Goal: Task Accomplishment & Management: Complete application form

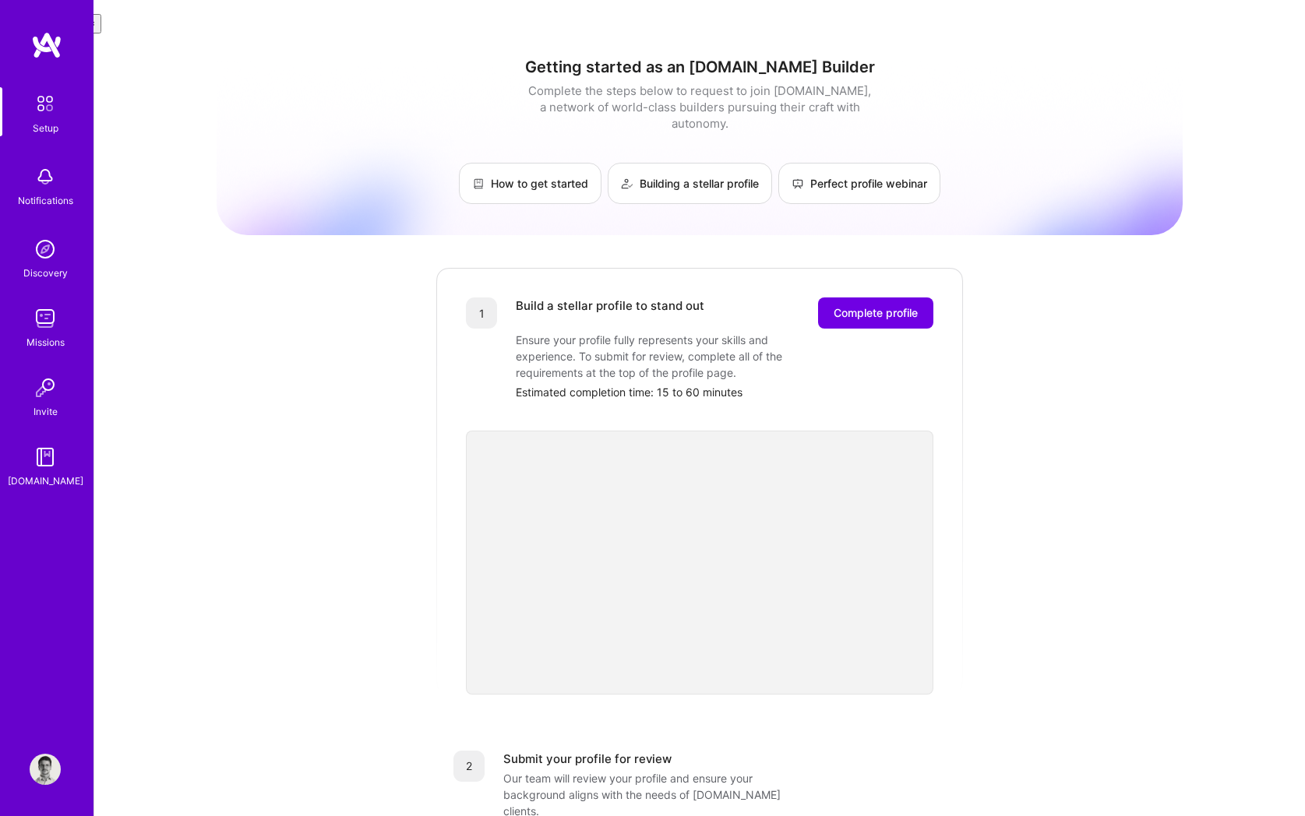
click at [42, 248] on img at bounding box center [45, 249] width 31 height 31
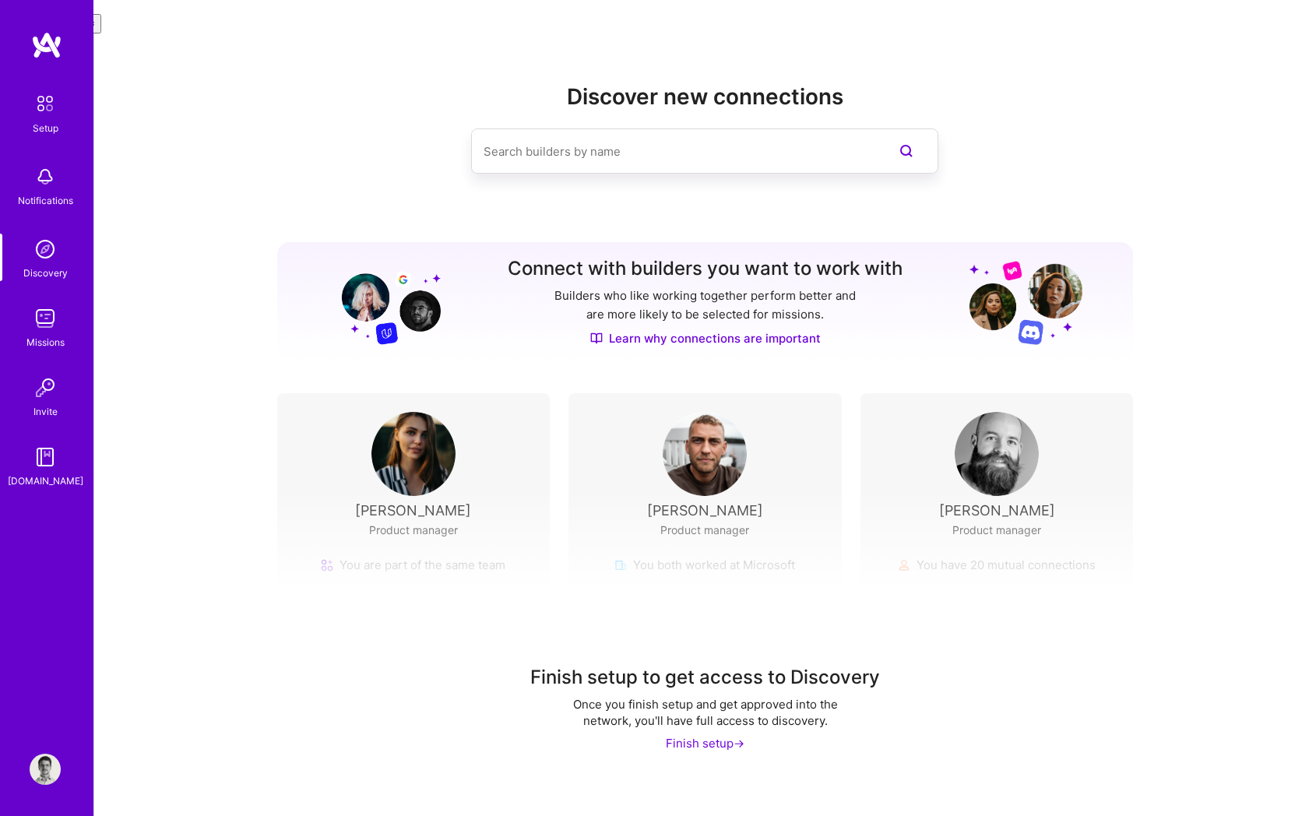
click at [55, 99] on img at bounding box center [45, 103] width 33 height 33
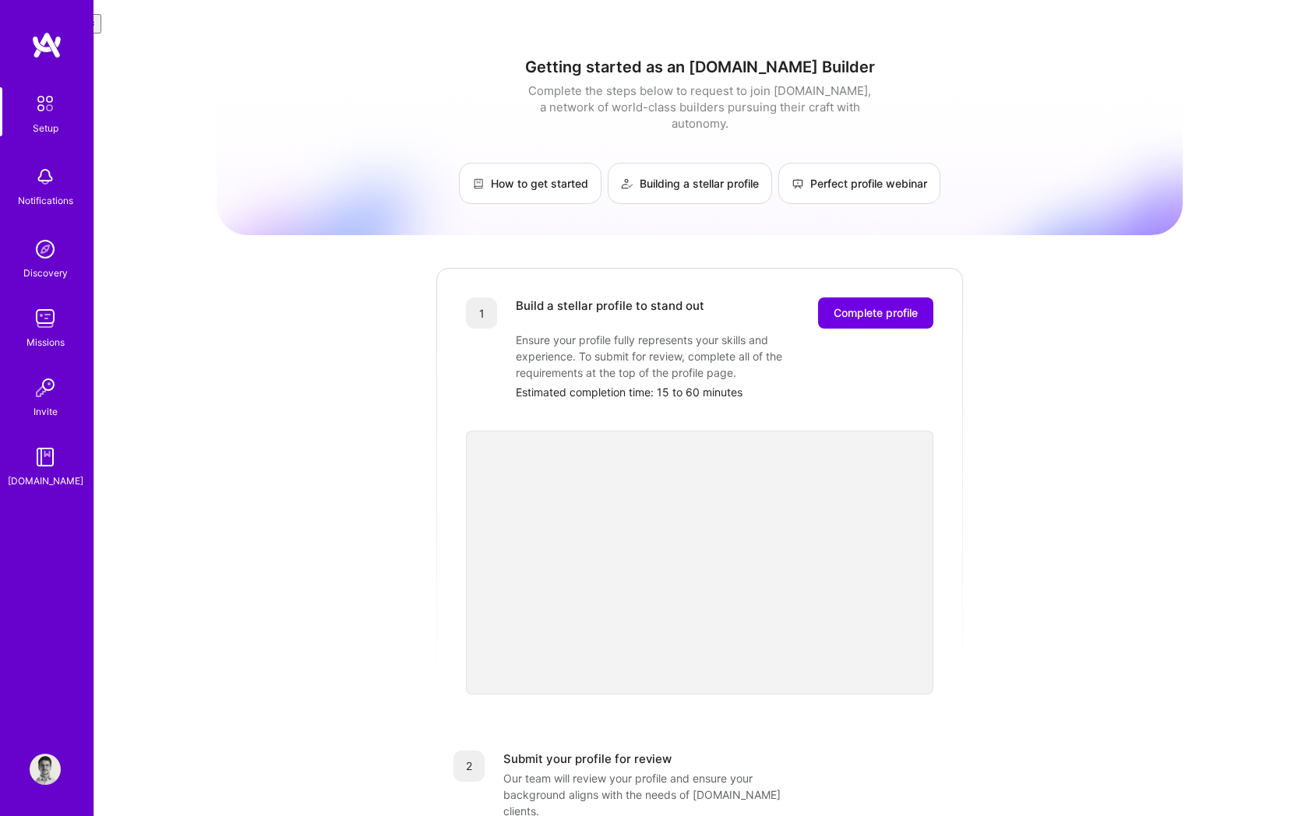
click at [745, 332] on div "Ensure your profile fully represents your skills and experience. To submit for …" at bounding box center [672, 356] width 312 height 49
drag, startPoint x: 745, startPoint y: 329, endPoint x: 771, endPoint y: 312, distance: 30.5
click at [770, 332] on div "Ensure your profile fully represents your skills and experience. To submit for …" at bounding box center [672, 356] width 312 height 49
click at [771, 332] on div "Ensure your profile fully represents your skills and experience. To submit for …" at bounding box center [672, 356] width 312 height 49
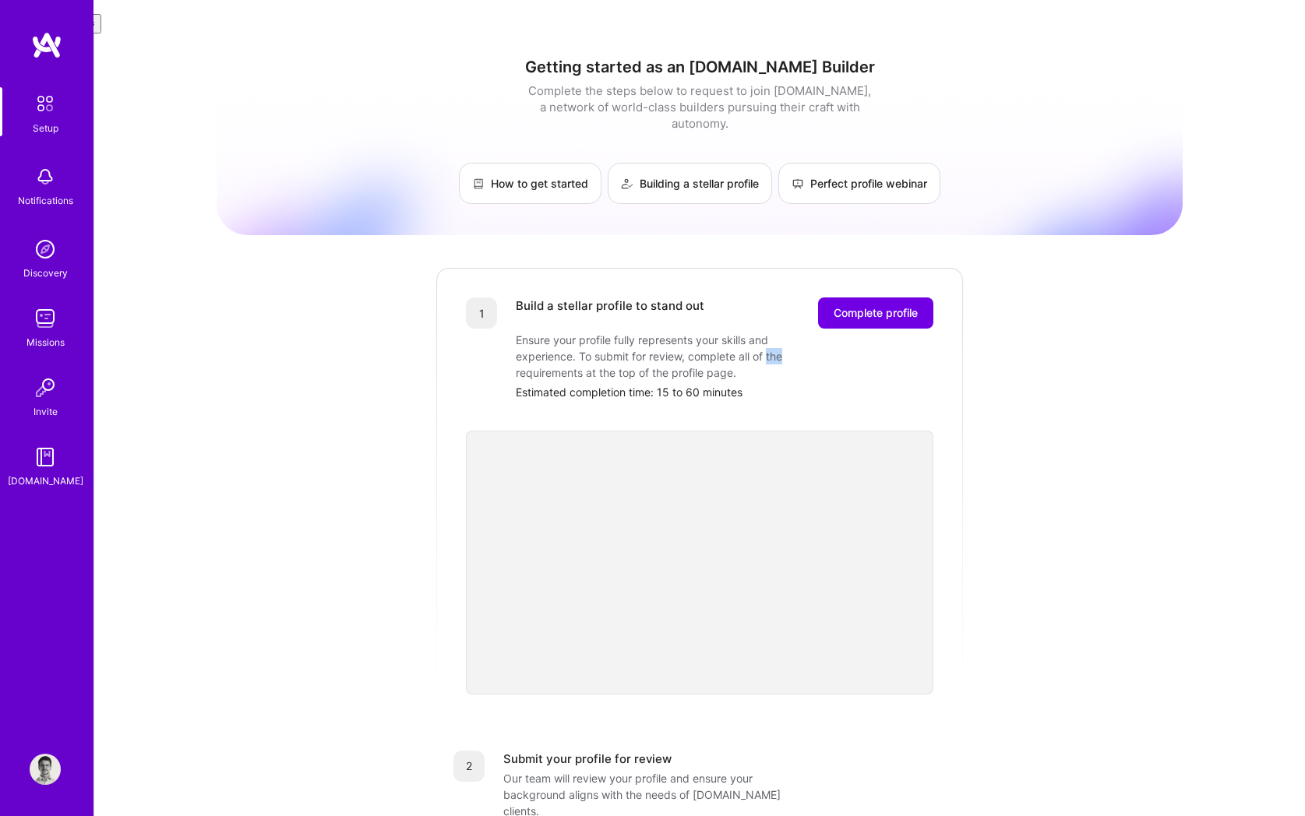
click at [771, 332] on div "Ensure your profile fully represents your skills and experience. To submit for …" at bounding box center [672, 356] width 312 height 49
click at [799, 332] on div "Ensure your profile fully represents your skills and experience. To submit for …" at bounding box center [672, 356] width 312 height 49
click at [879, 298] on button "Complete profile" at bounding box center [875, 313] width 115 height 31
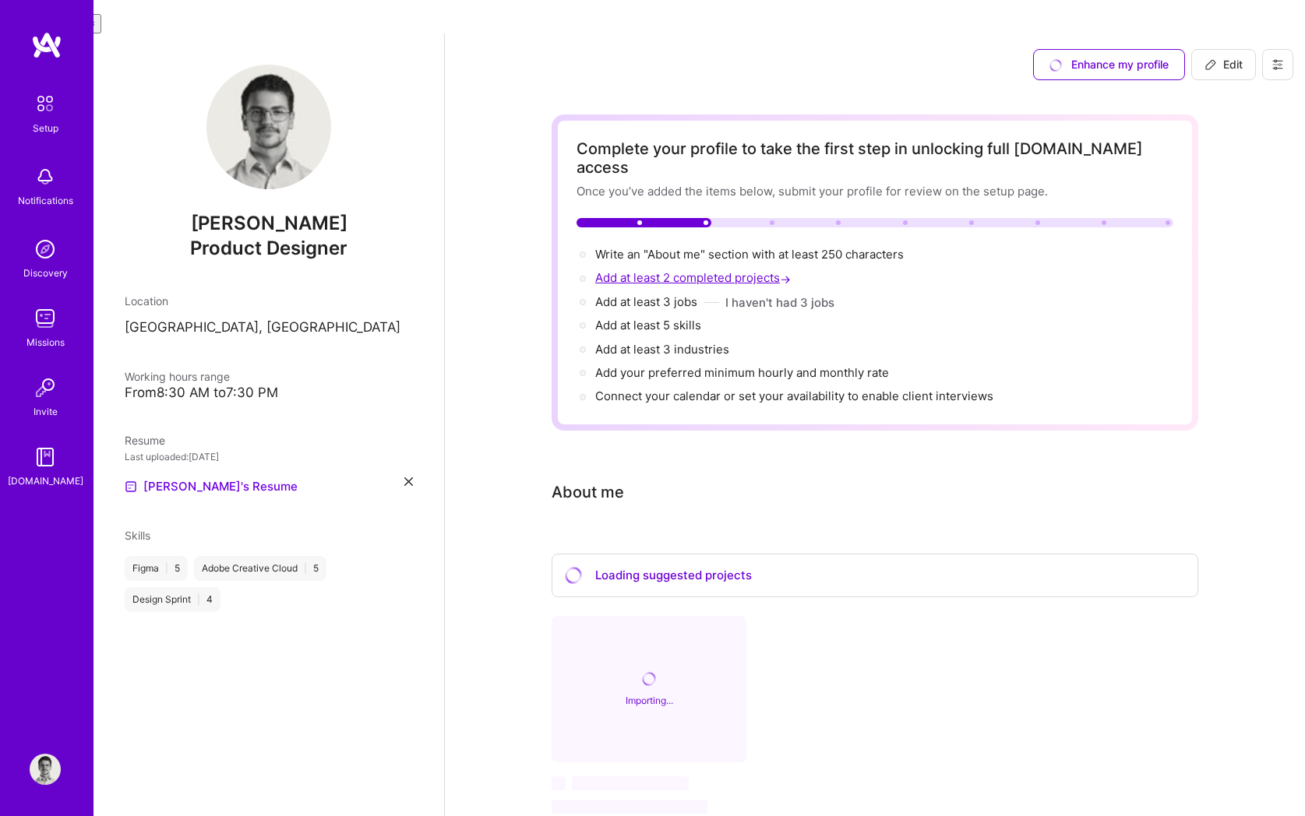
click at [738, 270] on span "Add at least 2 completed projects →" at bounding box center [694, 277] width 199 height 15
select select "US"
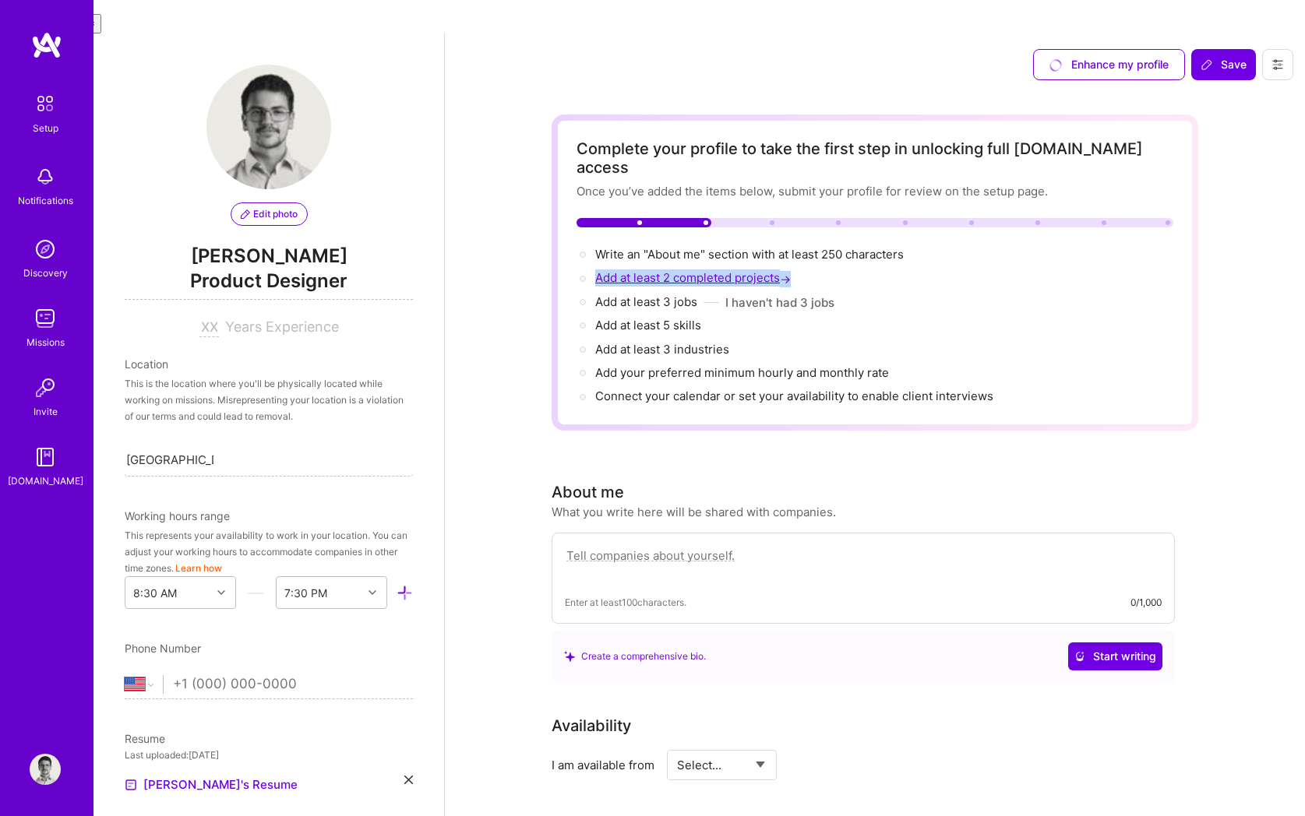
scroll to position [779, 0]
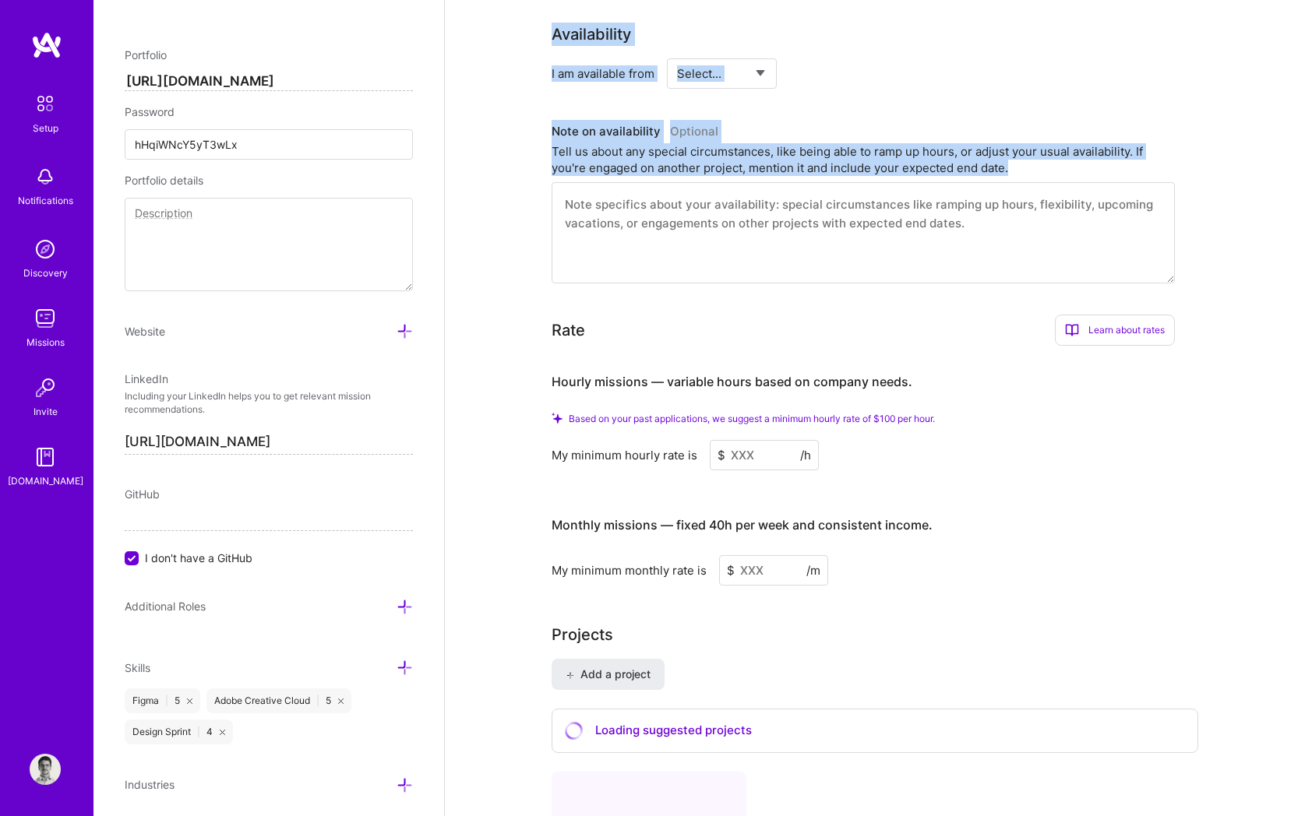
drag, startPoint x: 738, startPoint y: 227, endPoint x: 838, endPoint y: 263, distance: 105.9
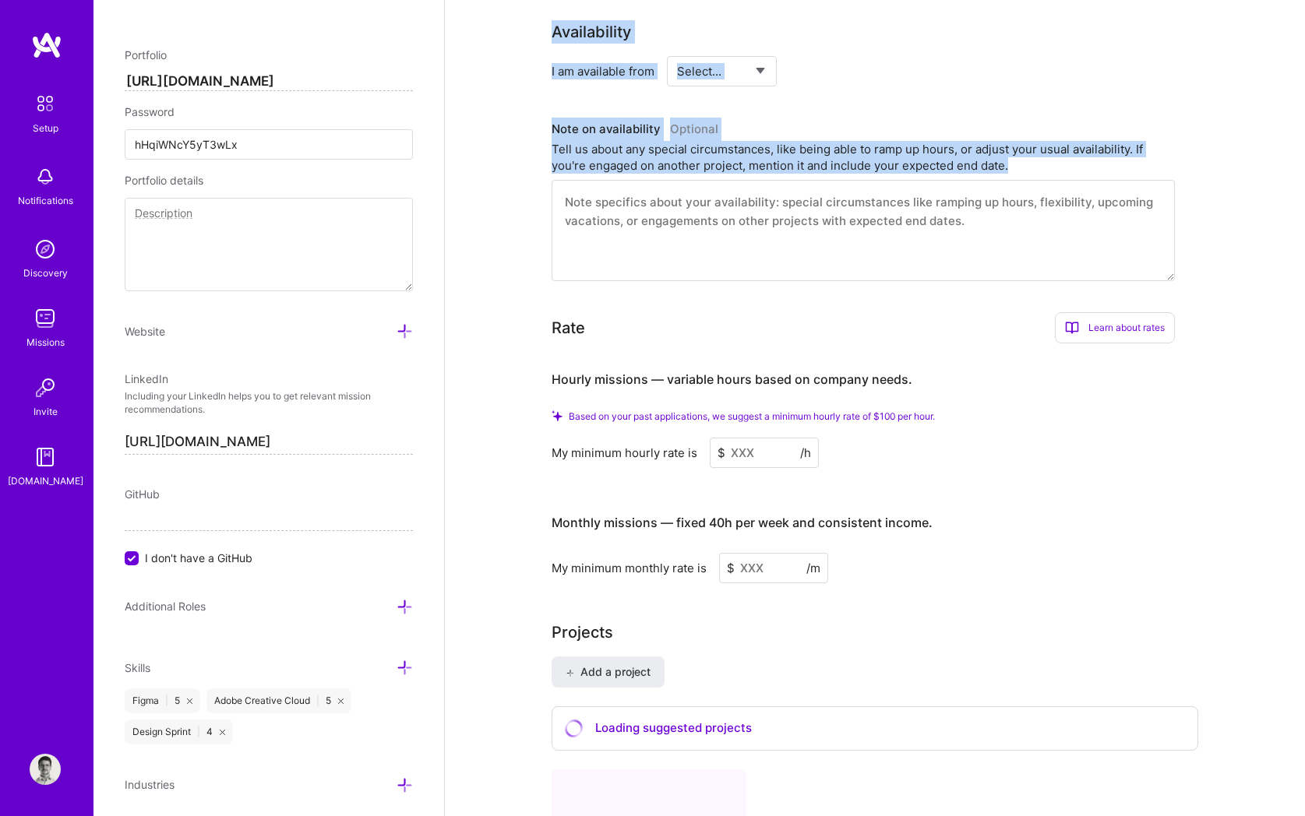
click at [836, 262] on div "Complete your profile to take the first step in unlocking full [DOMAIN_NAME] ac…" at bounding box center [874, 283] width 646 height 1724
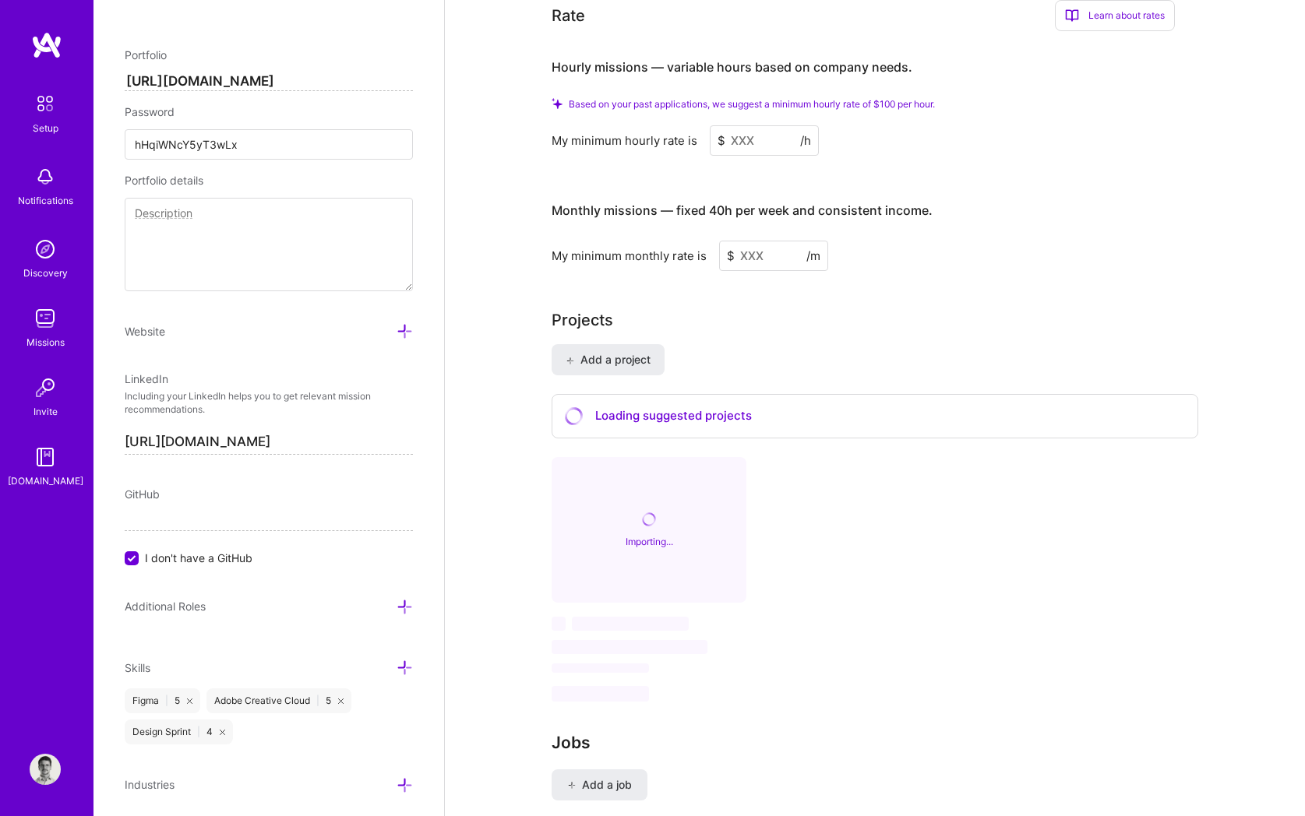
click at [838, 308] on div "Projects" at bounding box center [874, 319] width 646 height 23
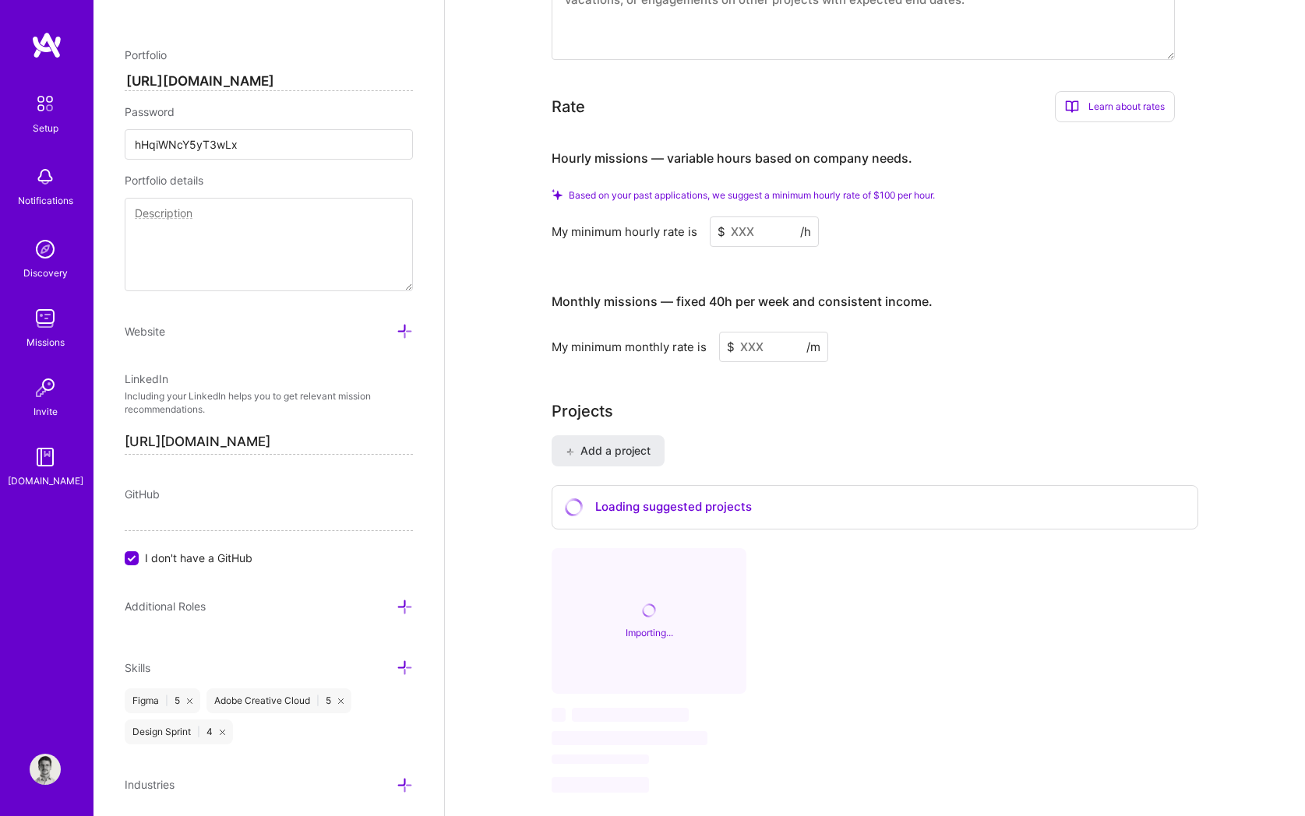
scroll to position [912, 0]
click at [776, 335] on input at bounding box center [773, 350] width 109 height 30
click at [843, 324] on div "Complete your profile to take the first step in unlocking full [DOMAIN_NAME] ac…" at bounding box center [874, 64] width 646 height 1724
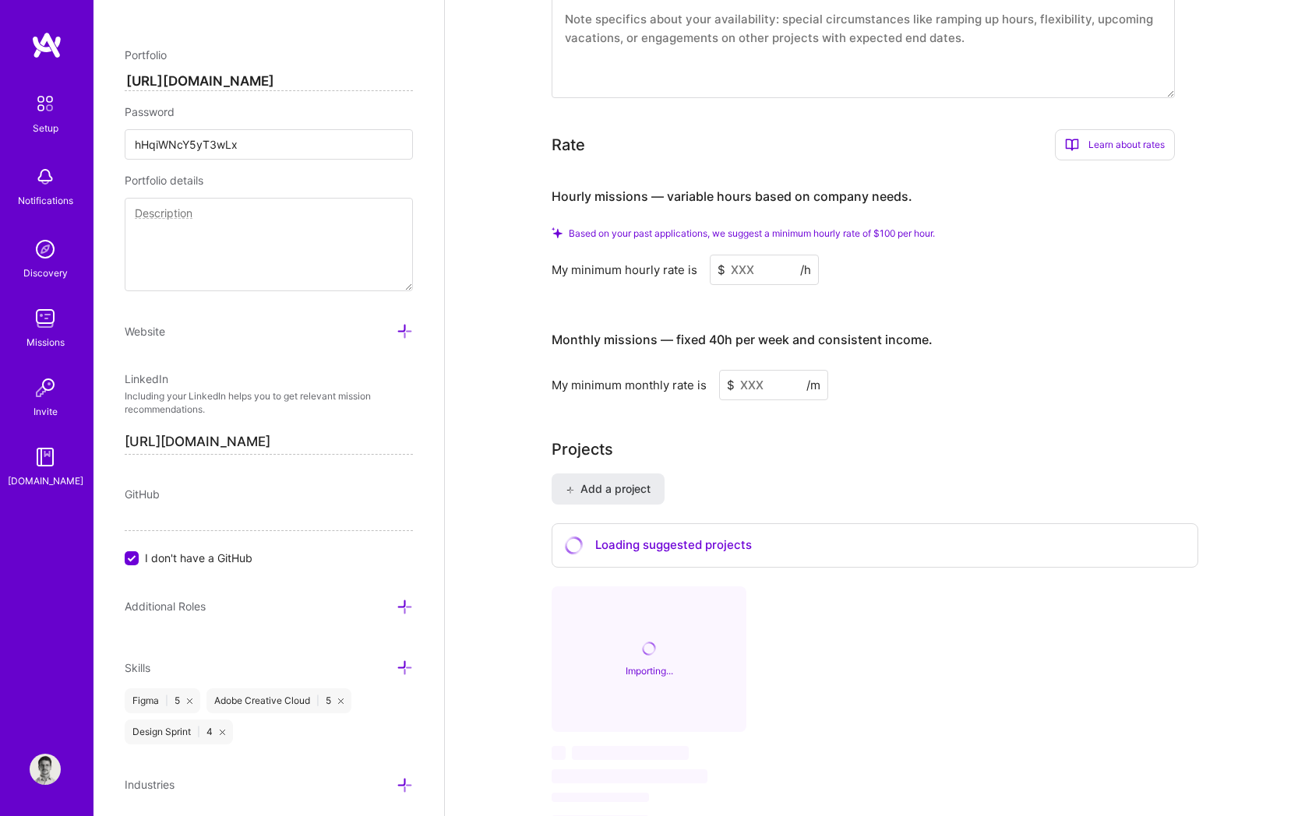
scroll to position [860, 0]
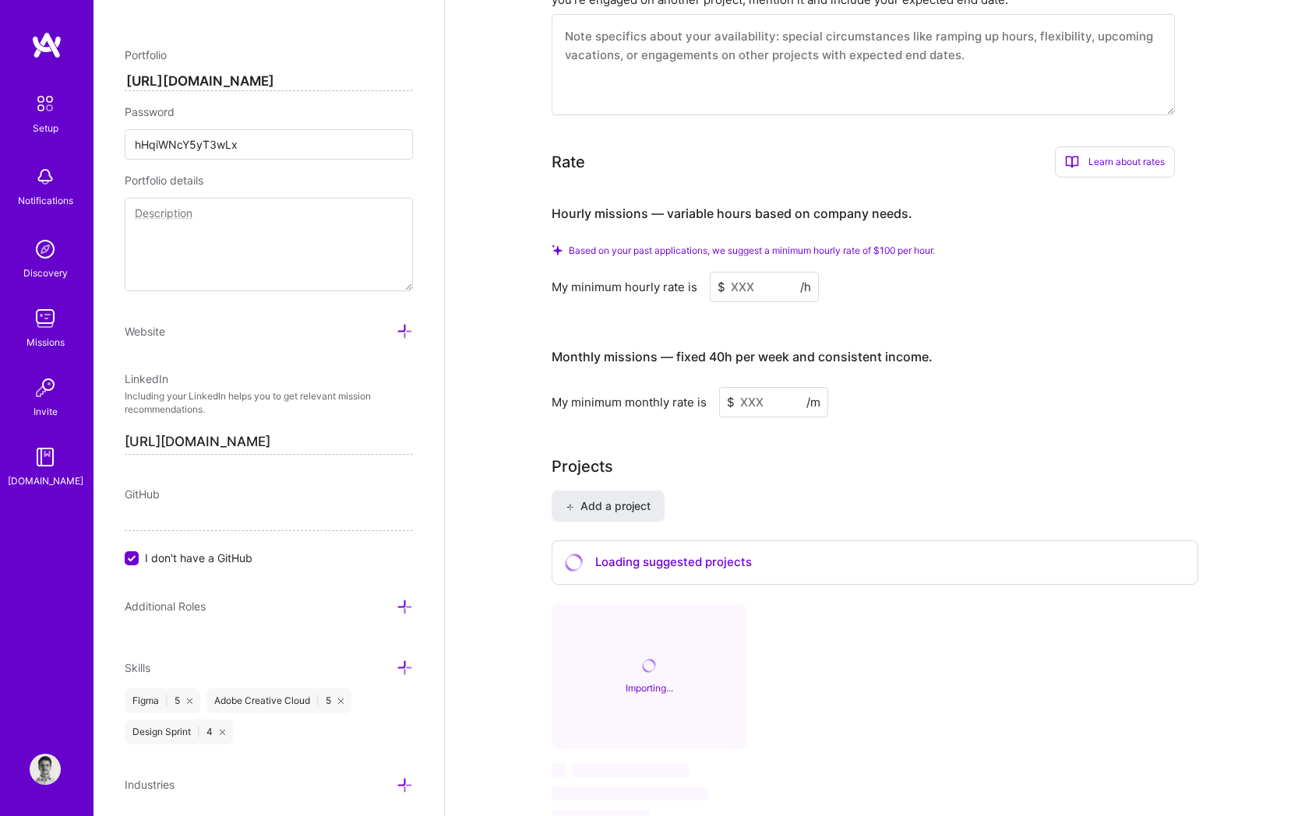
click at [766, 272] on input at bounding box center [764, 287] width 109 height 30
click at [788, 275] on div "Hourly missions — variable hours based on company needs. Based on your past app…" at bounding box center [862, 303] width 623 height 227
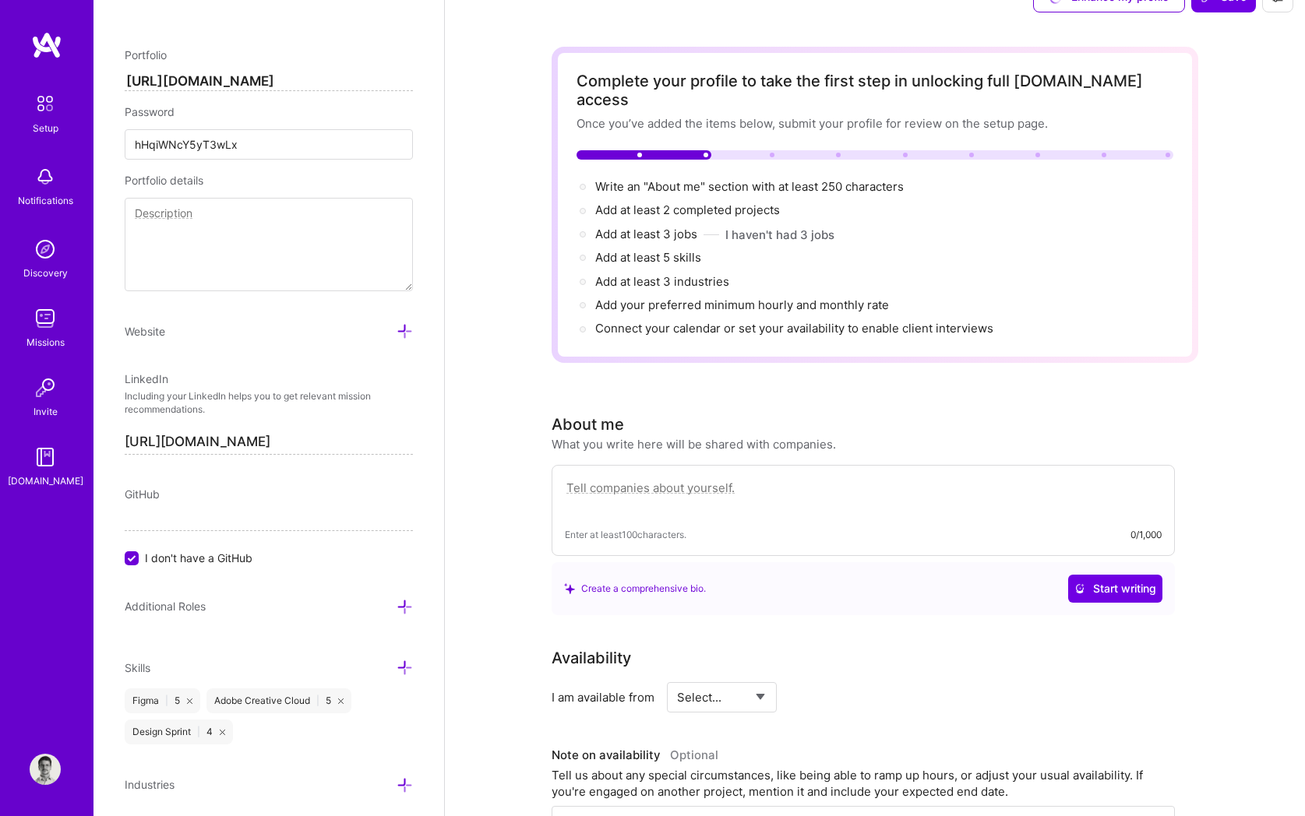
scroll to position [0, 0]
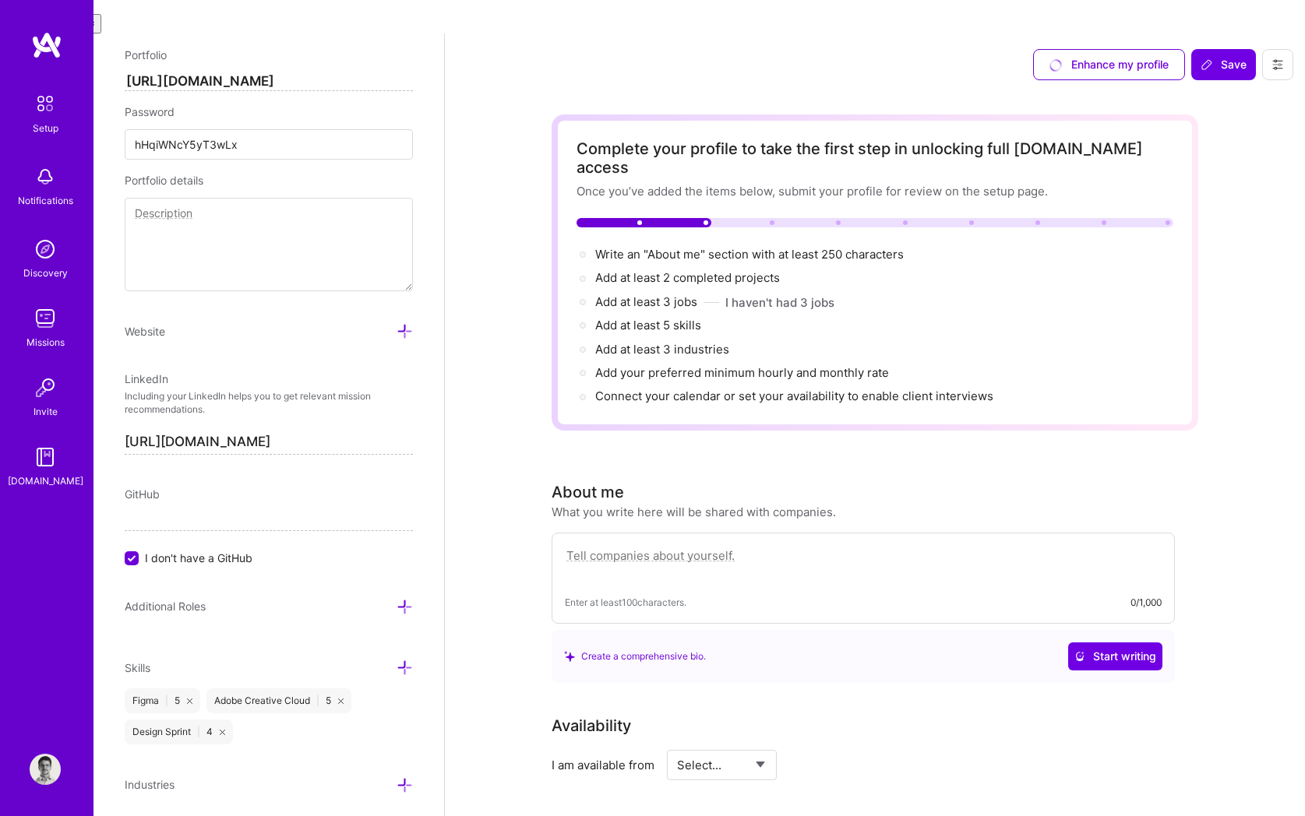
click at [728, 745] on select "Select... Right Now Future Date Not Available" at bounding box center [722, 765] width 90 height 40
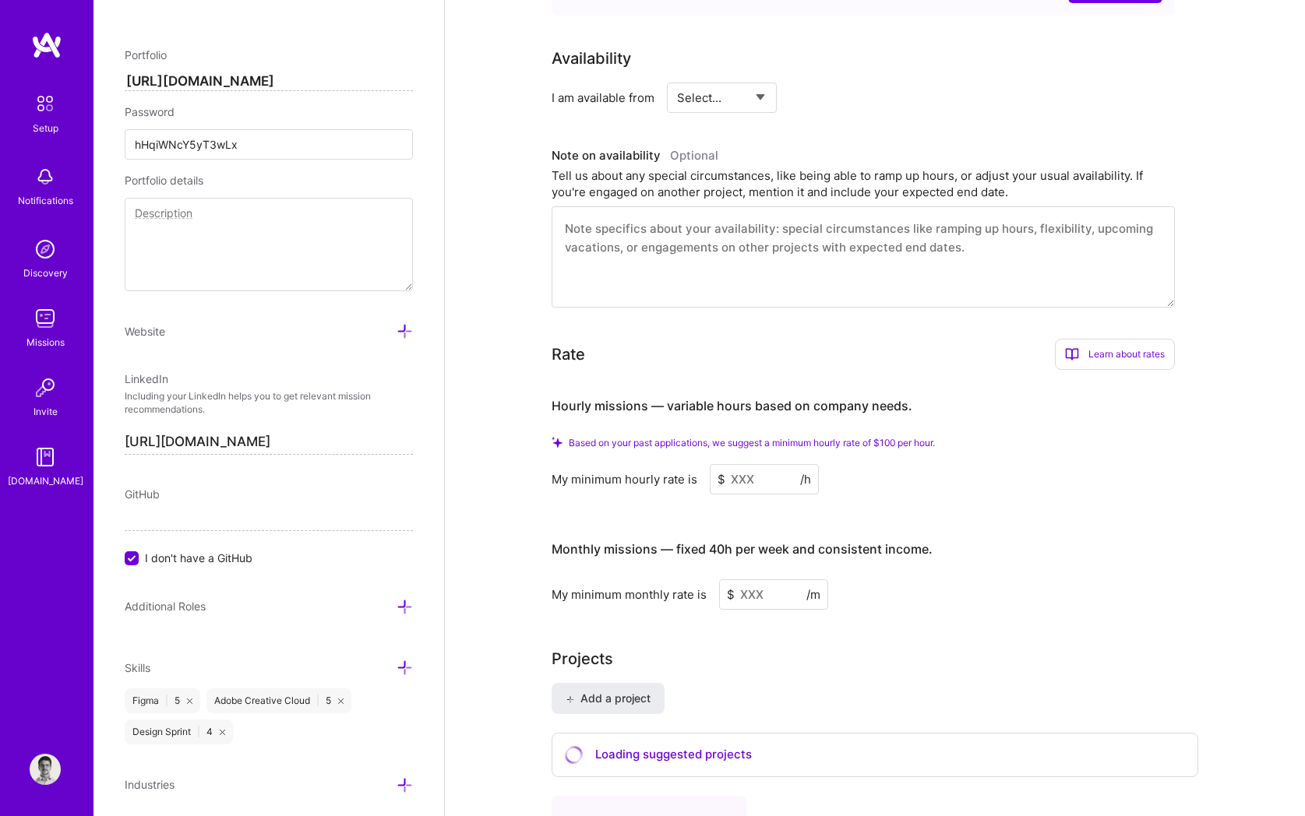
scroll to position [1006, 0]
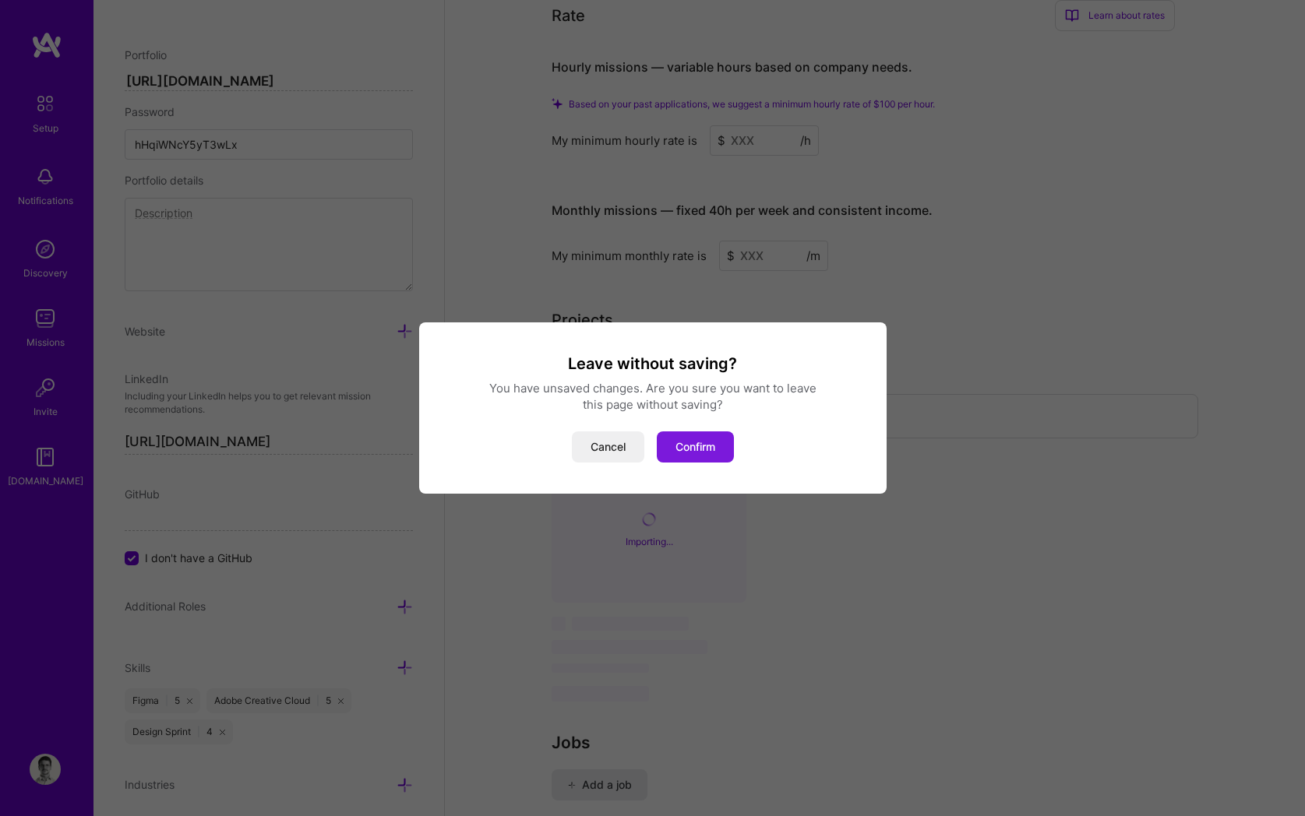
click at [703, 450] on button "Confirm" at bounding box center [695, 446] width 77 height 31
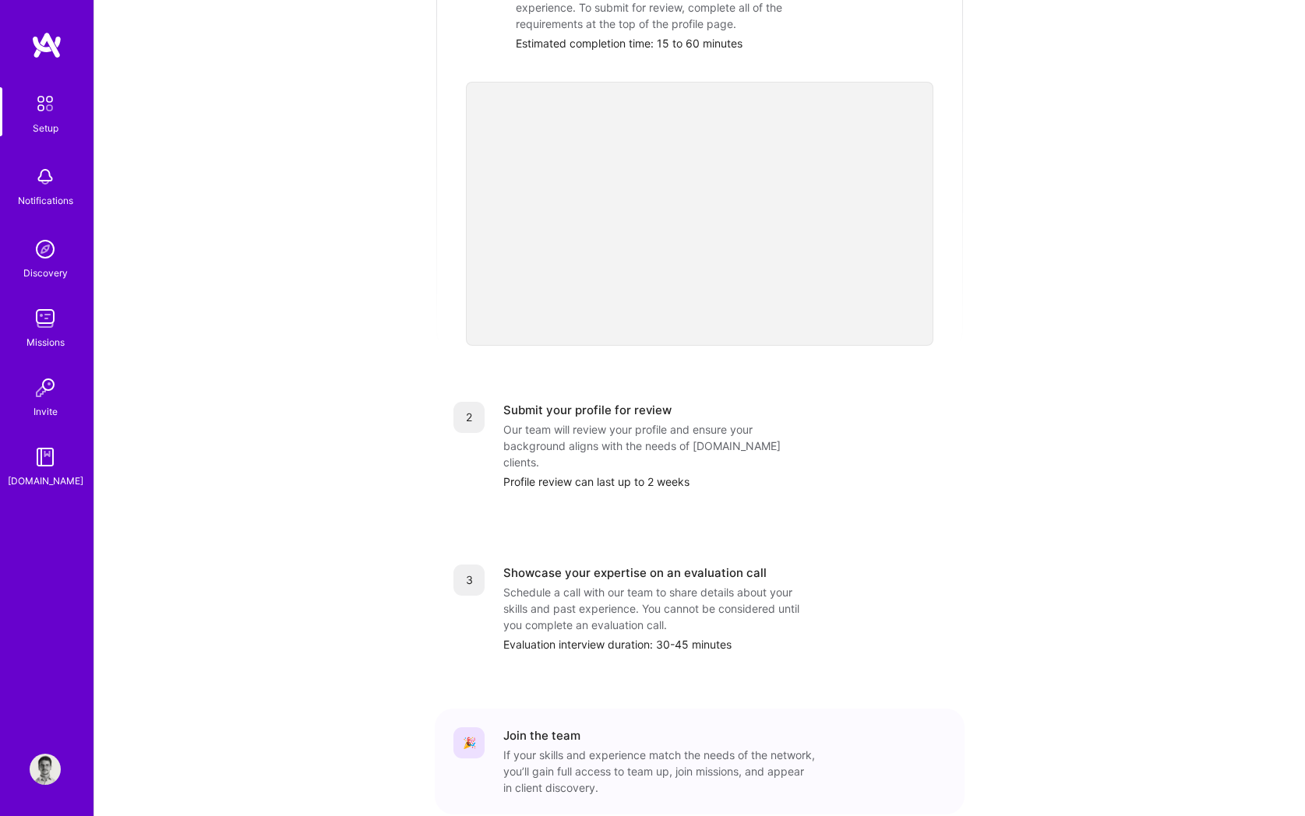
scroll to position [367, 0]
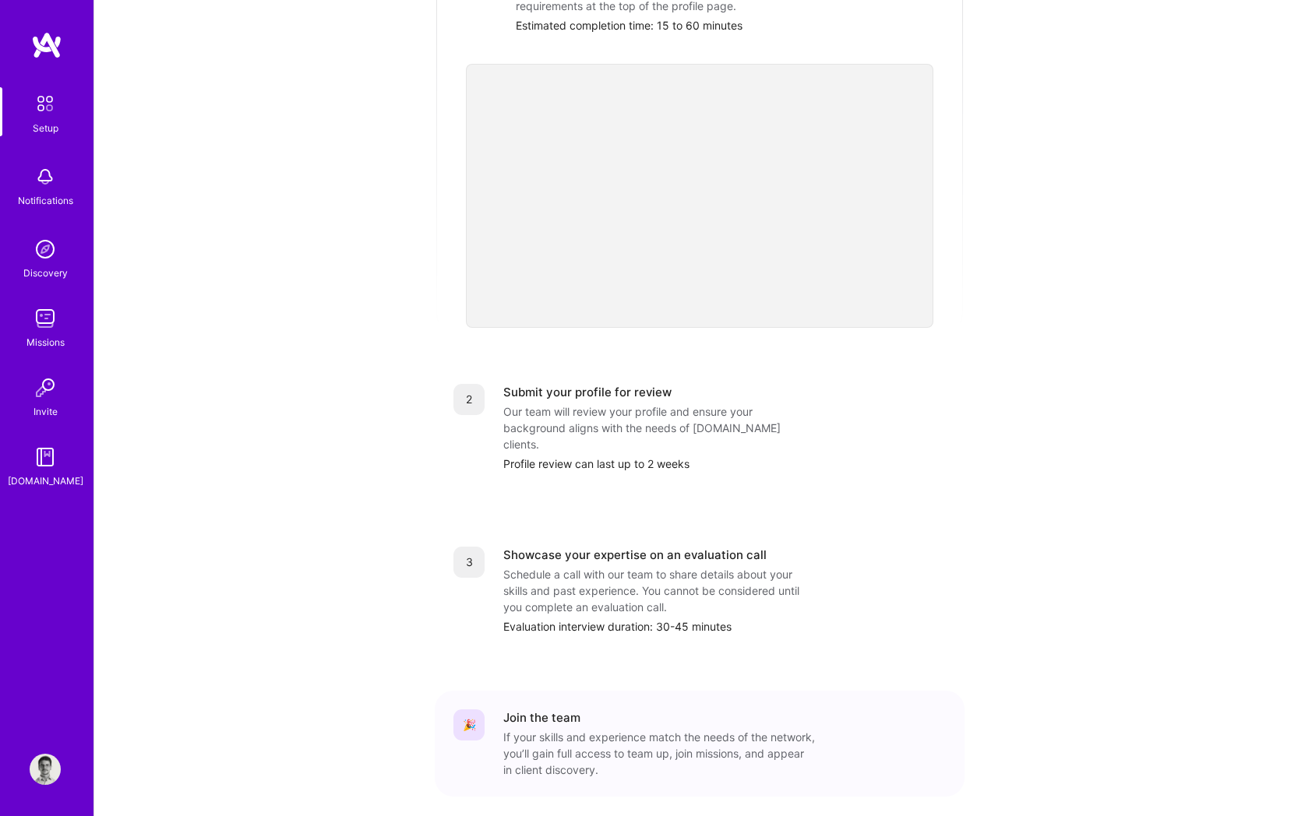
click at [642, 403] on div "Our team will review your profile and ensure your background aligns with the ne…" at bounding box center [659, 427] width 312 height 49
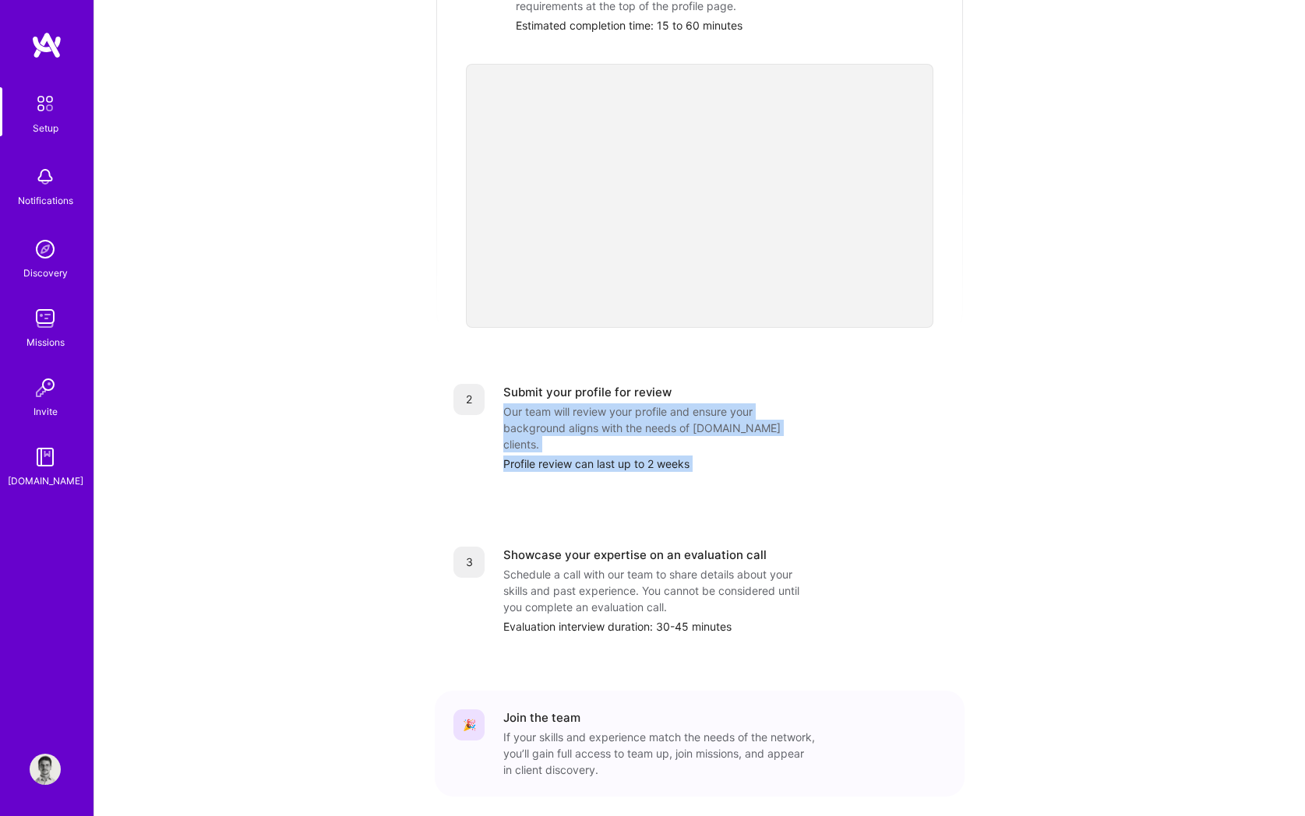
drag, startPoint x: 642, startPoint y: 373, endPoint x: 660, endPoint y: 406, distance: 37.3
click at [660, 406] on div "2 Submit your profile for review Our team will review your profile and ensure y…" at bounding box center [700, 427] width 530 height 125
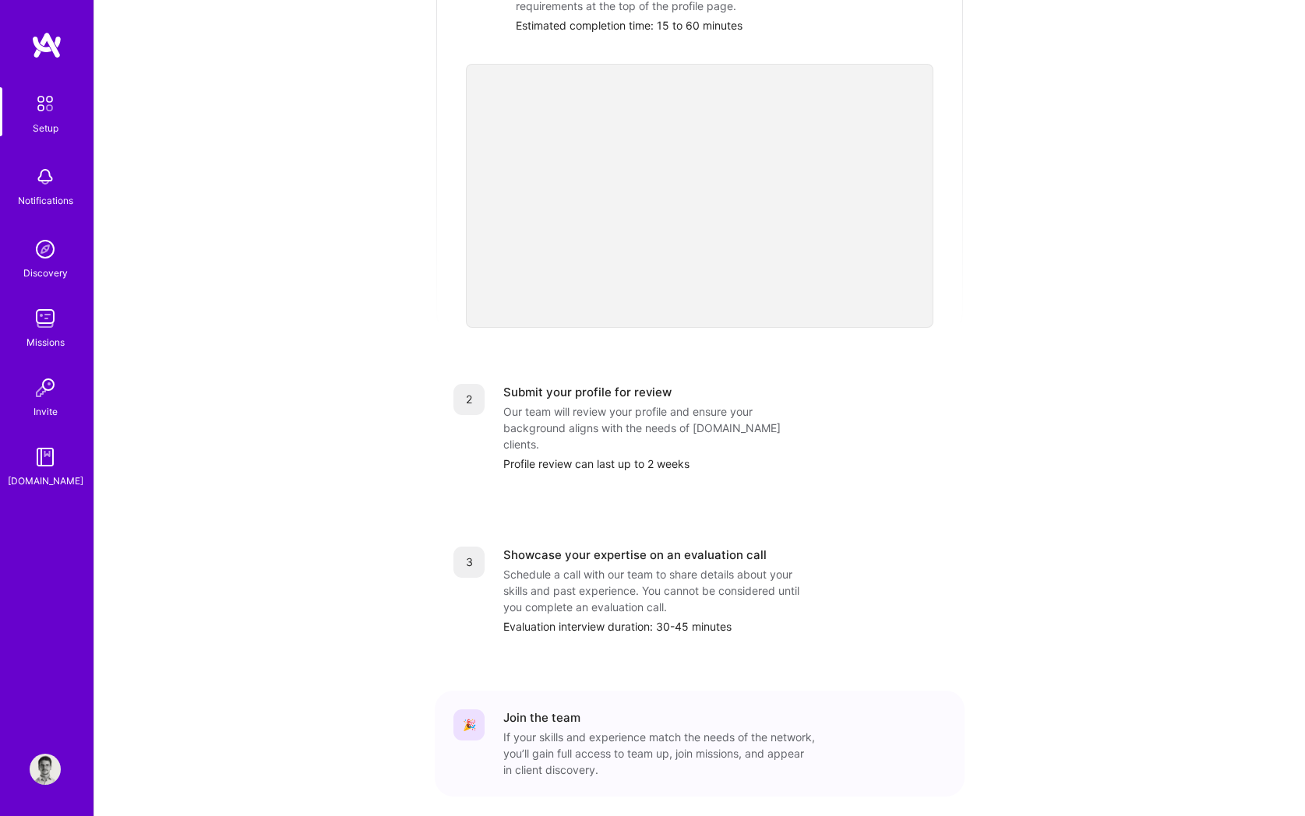
click at [660, 406] on div "2 Submit your profile for review Our team will review your profile and ensure y…" at bounding box center [700, 427] width 530 height 125
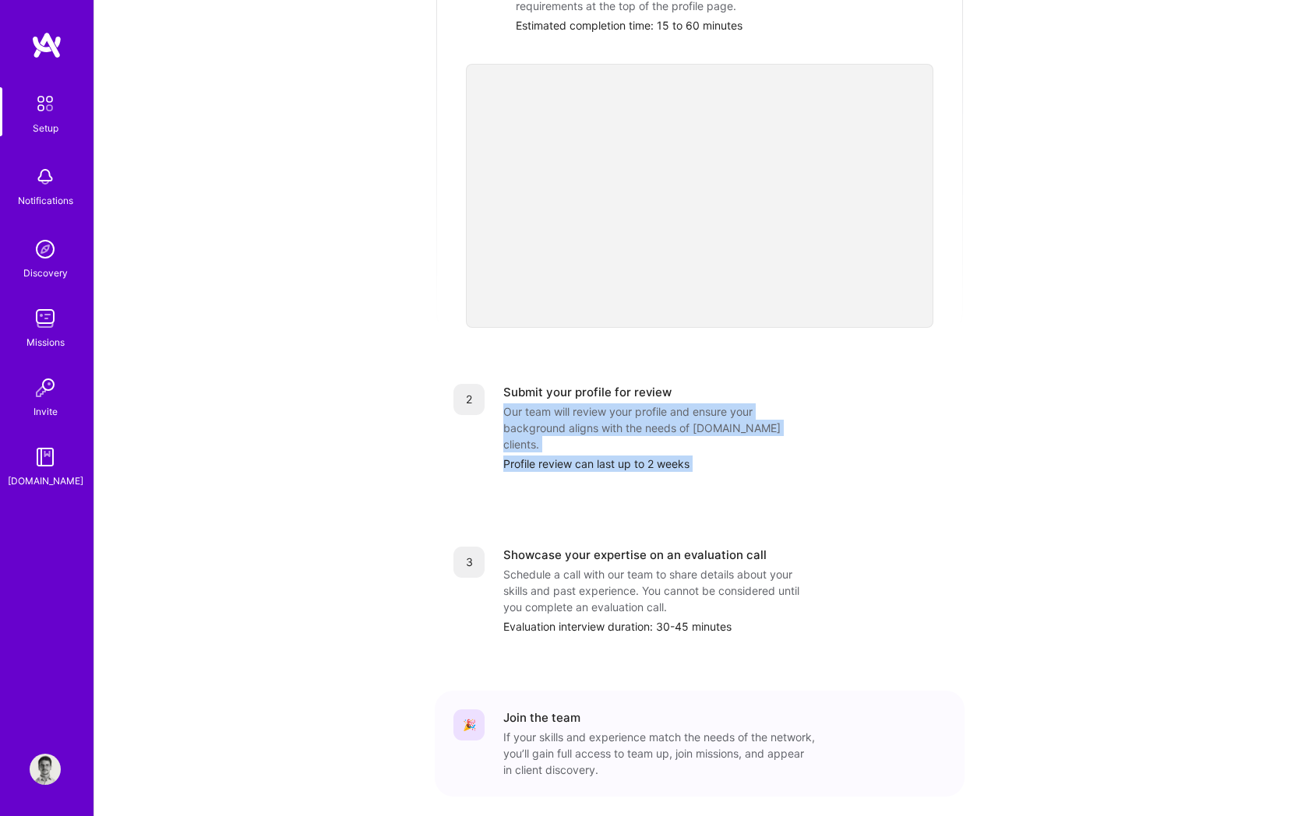
drag, startPoint x: 660, startPoint y: 406, endPoint x: 660, endPoint y: 362, distance: 43.6
click at [660, 365] on div "2 Submit your profile for review Our team will review your profile and ensure y…" at bounding box center [700, 427] width 530 height 125
click at [660, 403] on div "Our team will review your profile and ensure your background aligns with the ne…" at bounding box center [659, 427] width 312 height 49
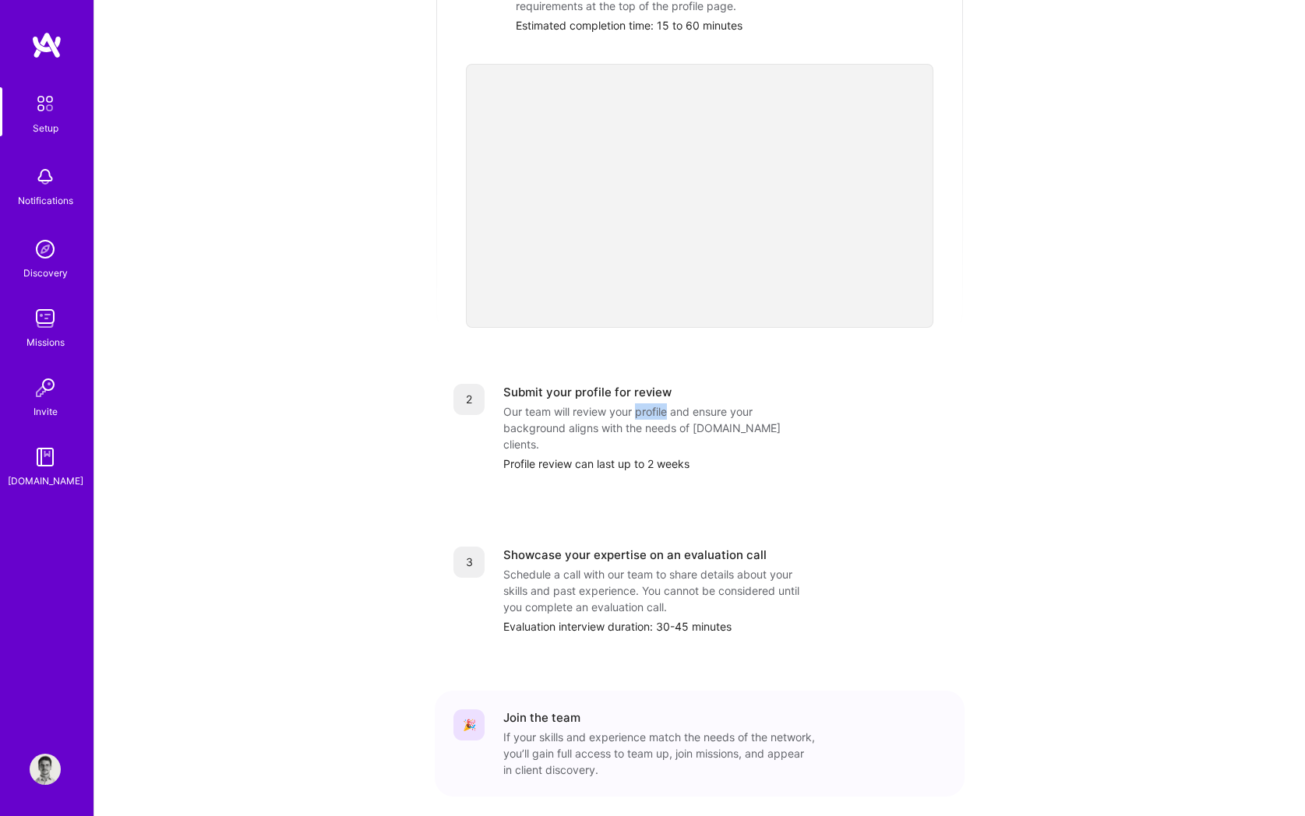
click at [660, 403] on div "Our team will review your profile and ensure your background aligns with the ne…" at bounding box center [659, 427] width 312 height 49
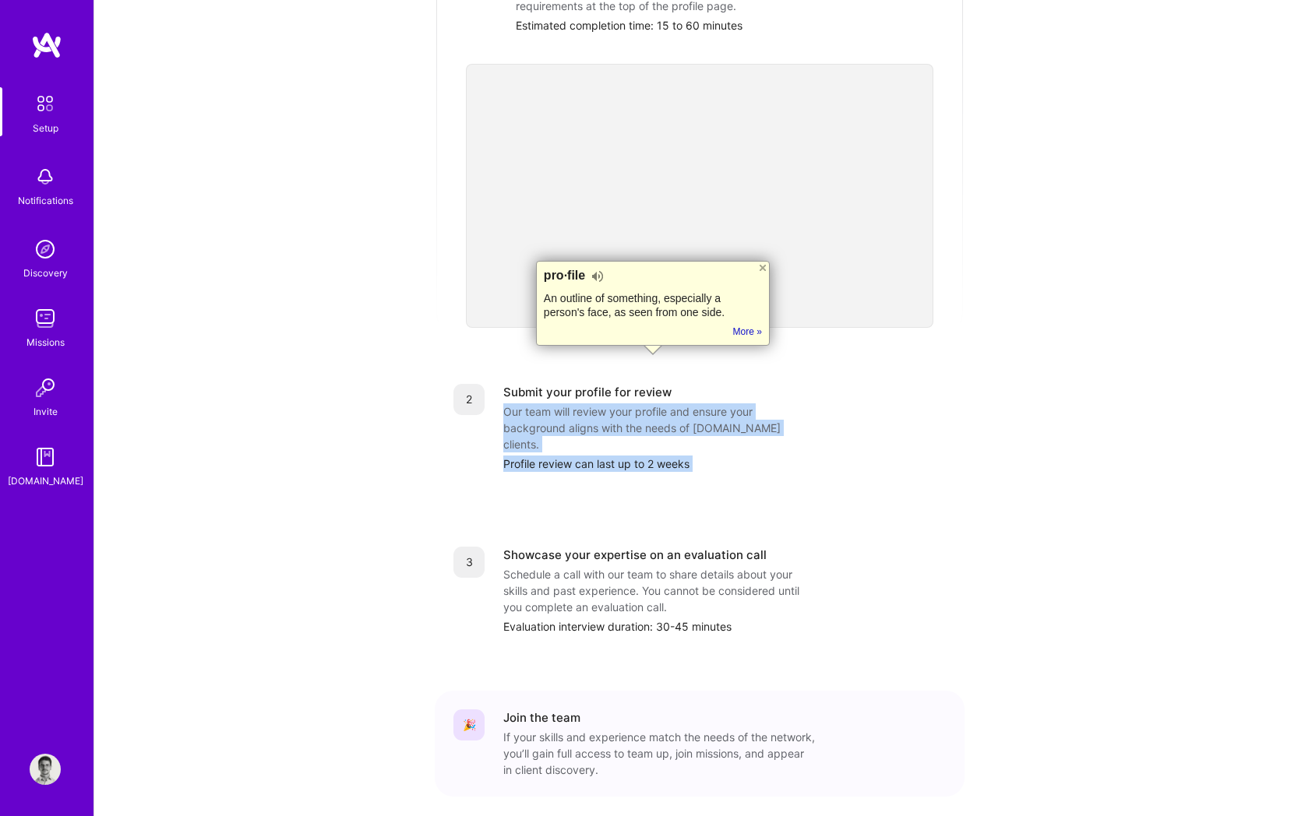
drag, startPoint x: 660, startPoint y: 362, endPoint x: 686, endPoint y: 400, distance: 45.4
click at [686, 400] on div "Submit your profile for review Our team will review your profile and ensure you…" at bounding box center [724, 428] width 442 height 88
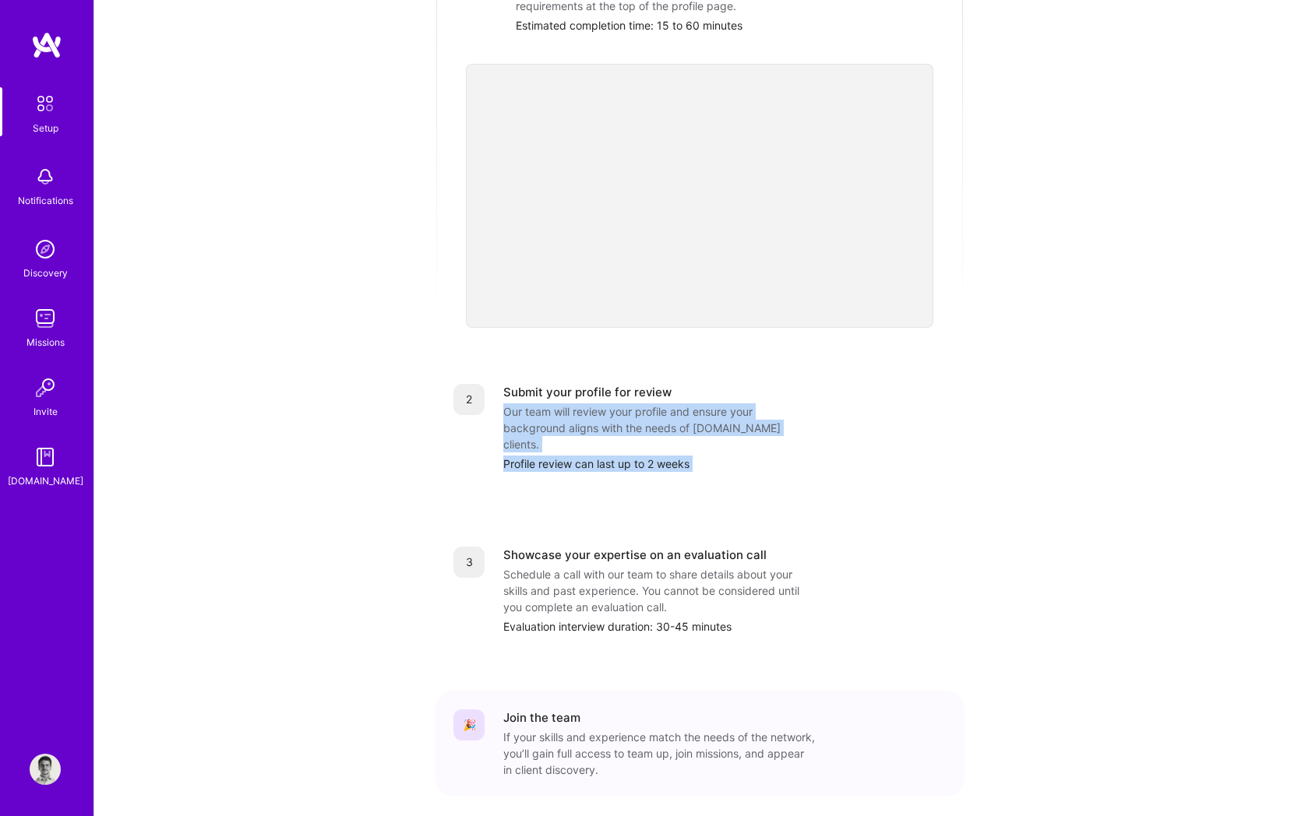
click at [686, 456] on div "Profile review can last up to 2 weeks" at bounding box center [724, 464] width 442 height 16
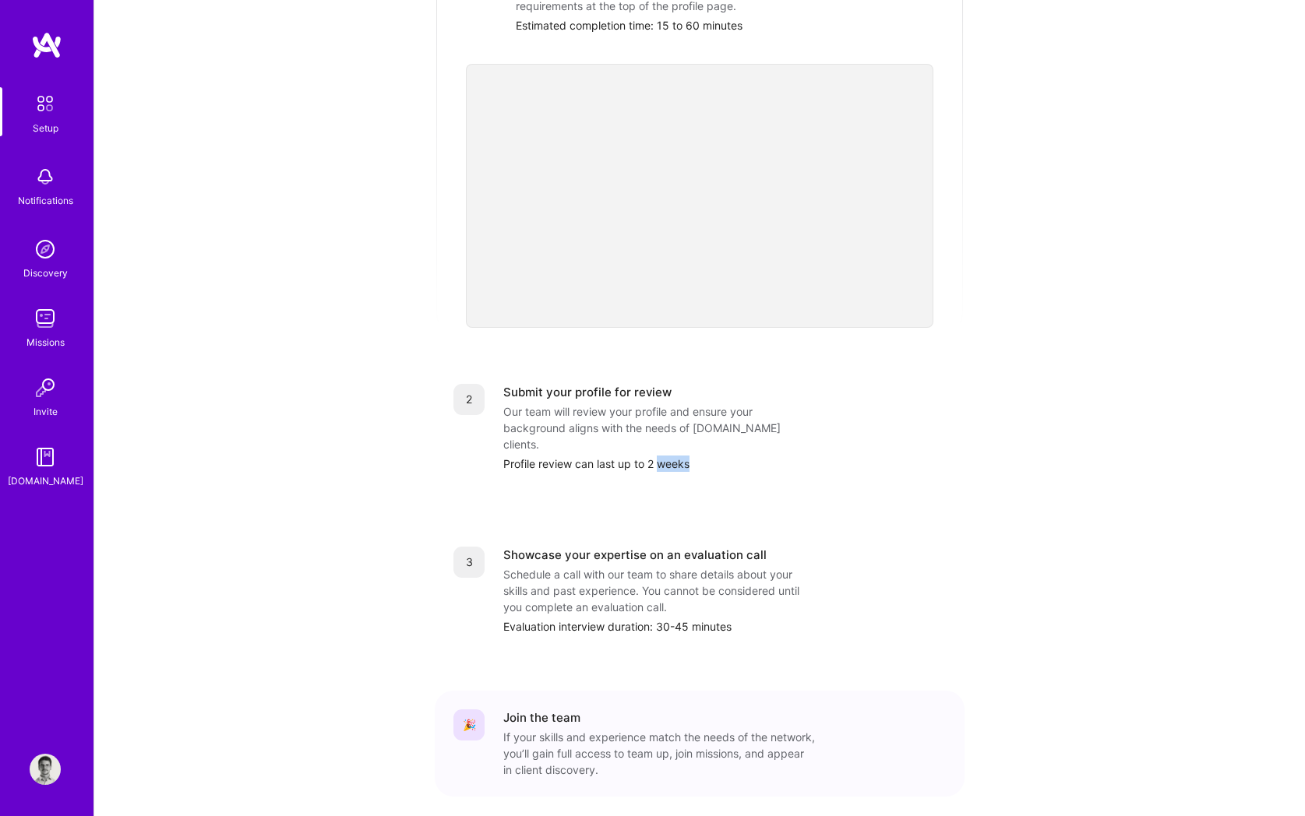
click at [686, 456] on div "Profile review can last up to 2 weeks" at bounding box center [724, 464] width 442 height 16
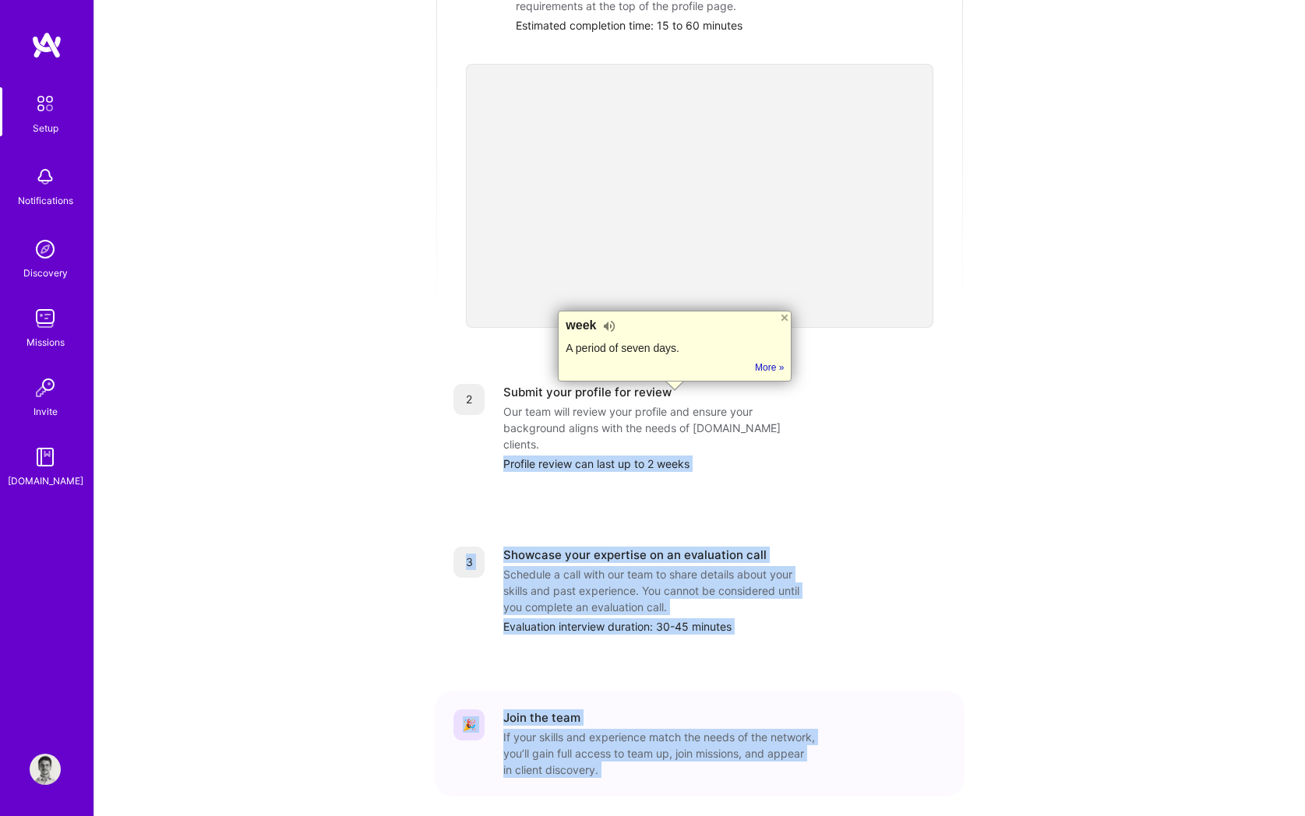
drag, startPoint x: 686, startPoint y: 400, endPoint x: 686, endPoint y: 368, distance: 31.2
click at [686, 368] on html "Text to Speech ▶ ⏪ ⏩ ⚙ Voice options Rate: 1 Pitch: 1 Voice: 🇺🇸 [PERSON_NAME] 🇺…" at bounding box center [652, 254] width 1305 height 1242
click at [567, 528] on div "3 Showcase your expertise on an evaluation call Schedule a call with our team t…" at bounding box center [700, 590] width 530 height 125
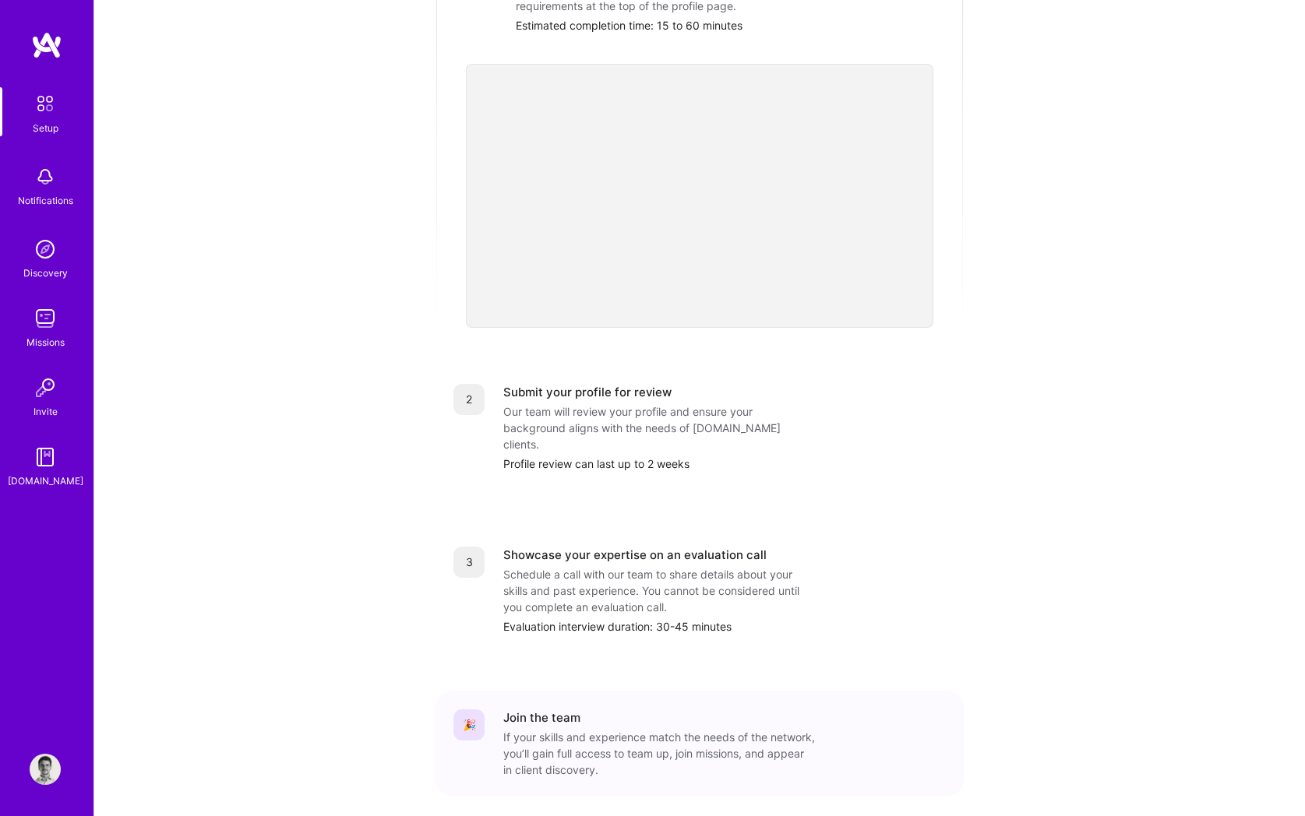
click at [511, 547] on div "Showcase your expertise on an evaluation call" at bounding box center [634, 555] width 263 height 16
click at [499, 547] on div "3 Showcase your expertise on an evaluation call Schedule a call with our team t…" at bounding box center [699, 591] width 492 height 88
drag, startPoint x: 499, startPoint y: 506, endPoint x: 664, endPoint y: 523, distance: 165.1
click at [664, 547] on div "3 Showcase your expertise on an evaluation call Schedule a call with our team t…" at bounding box center [699, 591] width 492 height 88
click at [664, 566] on div "Schedule a call with our team to share details about your skills and past exper…" at bounding box center [659, 590] width 312 height 49
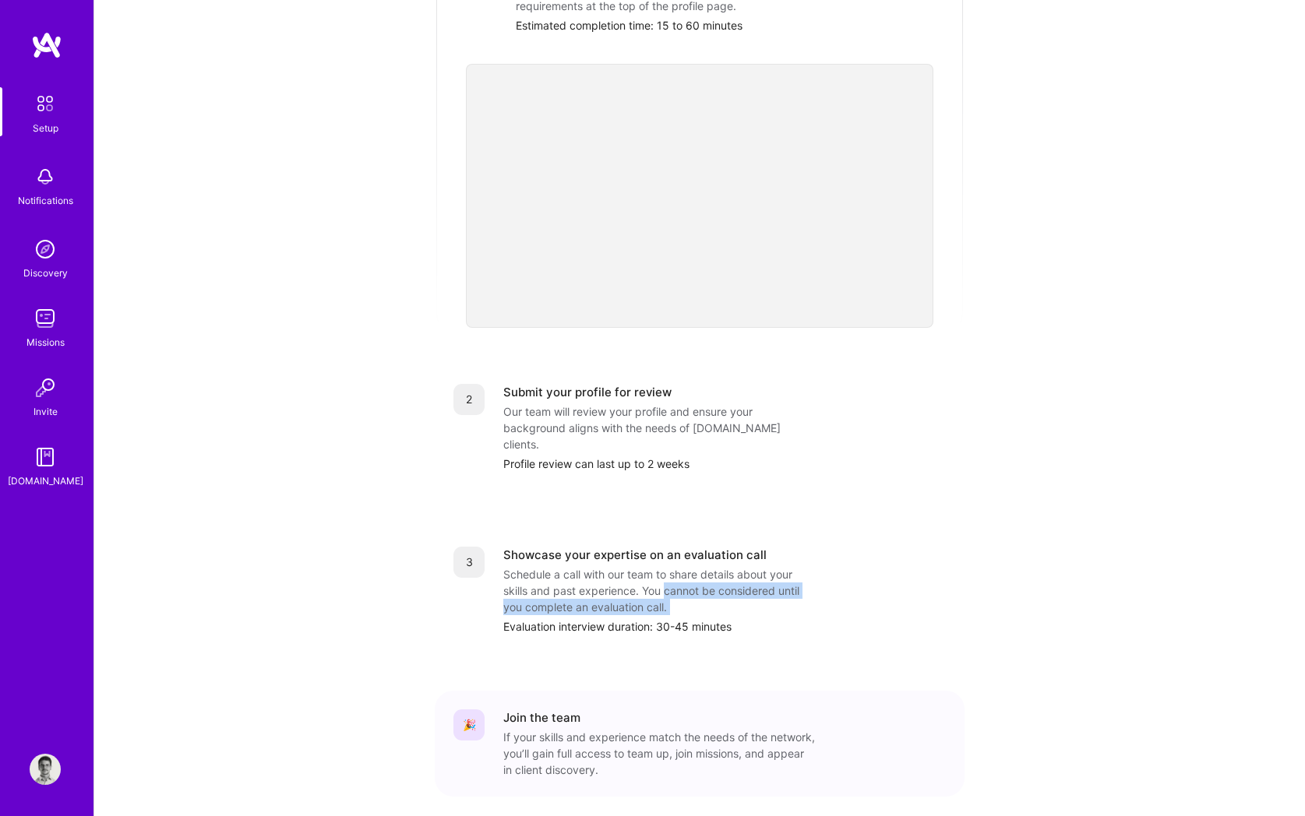
drag, startPoint x: 664, startPoint y: 523, endPoint x: 691, endPoint y: 537, distance: 31.0
click at [691, 566] on div "Schedule a call with our team to share details about your skills and past exper…" at bounding box center [659, 590] width 312 height 49
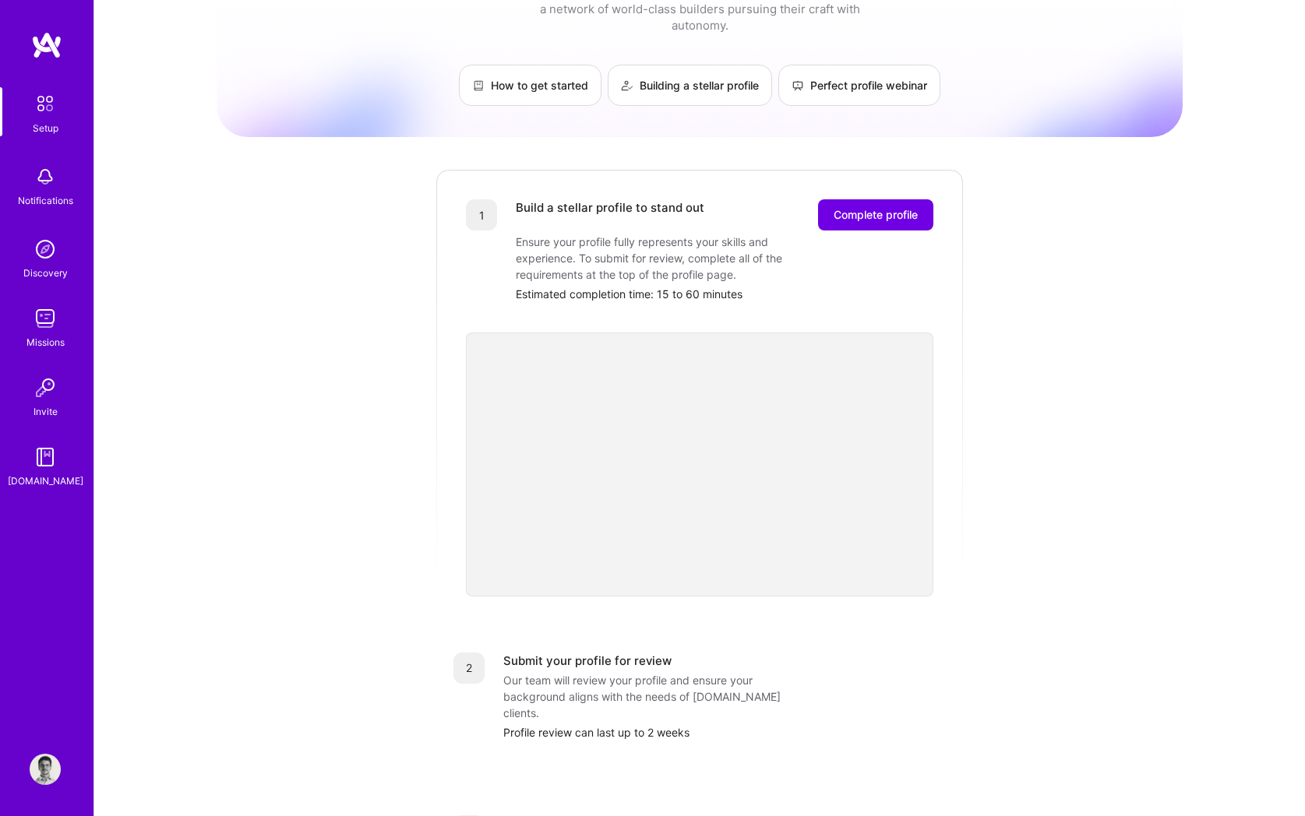
scroll to position [220, 0]
